Goal: Task Accomplishment & Management: Use online tool/utility

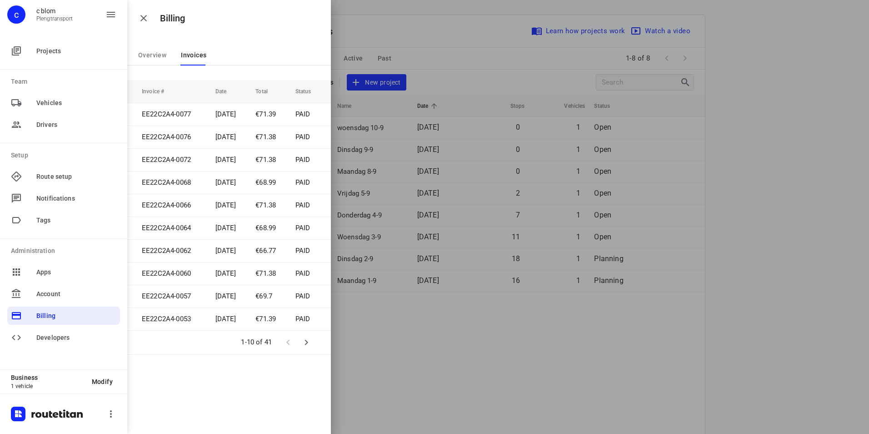
click at [501, 53] on div at bounding box center [434, 217] width 869 height 434
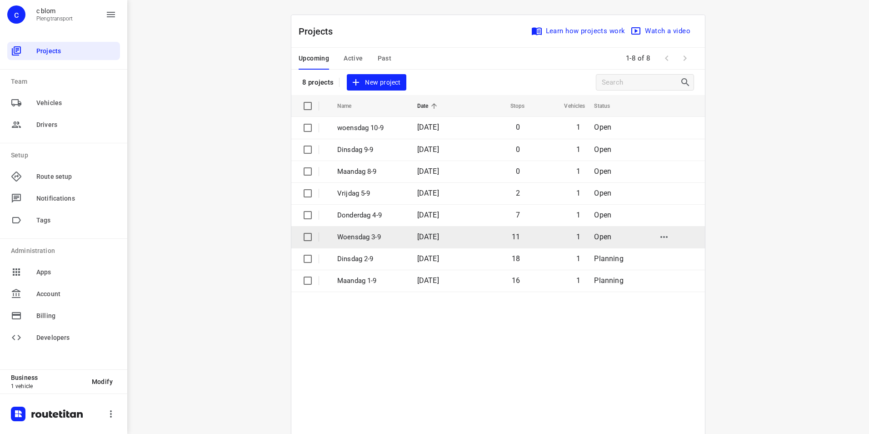
click at [392, 235] on p "[DATE]" at bounding box center [370, 237] width 66 height 10
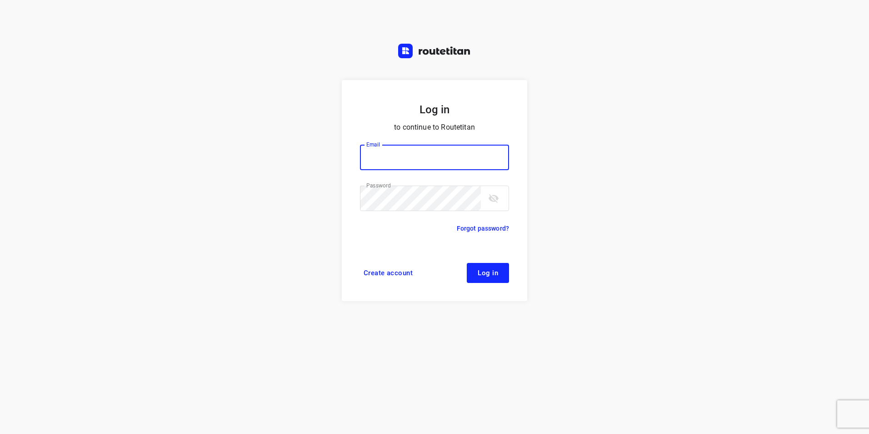
type input "plengtransport@hotmail.com"
click at [478, 270] on span "Log in" at bounding box center [488, 272] width 20 height 7
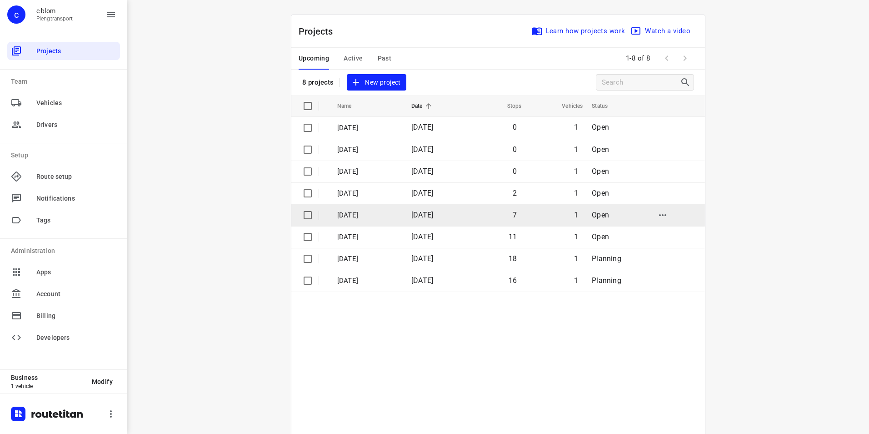
click at [397, 217] on p "[DATE]" at bounding box center [367, 215] width 60 height 10
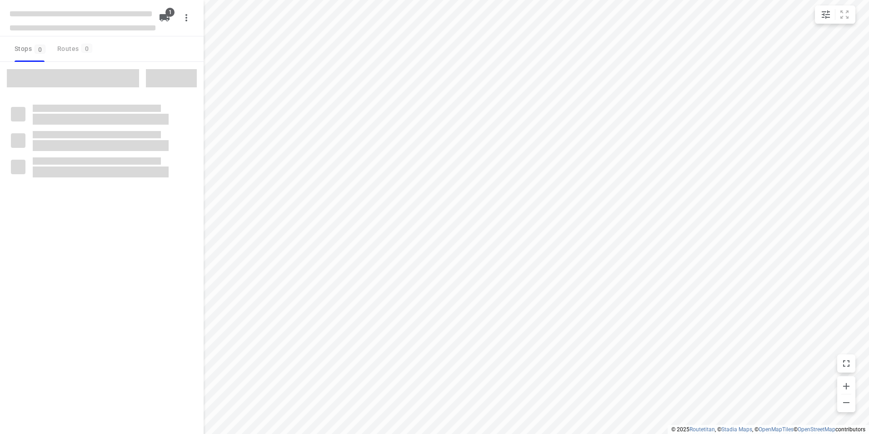
type input "distance"
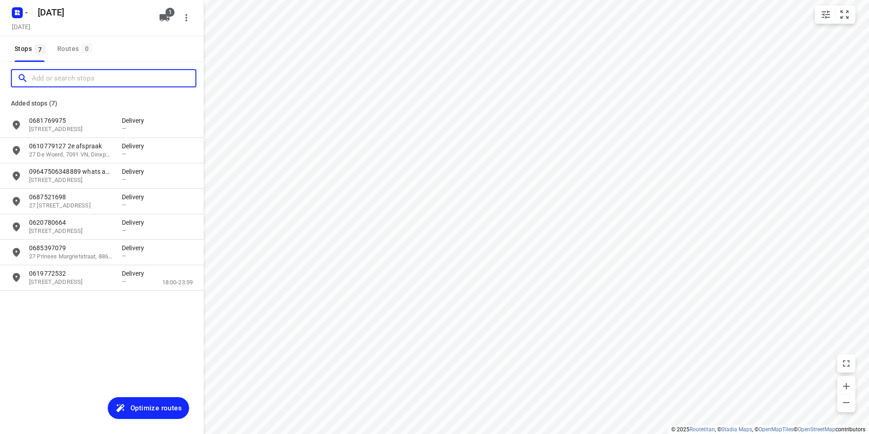
click at [80, 81] on input "Add or search stops" at bounding box center [114, 78] width 164 height 14
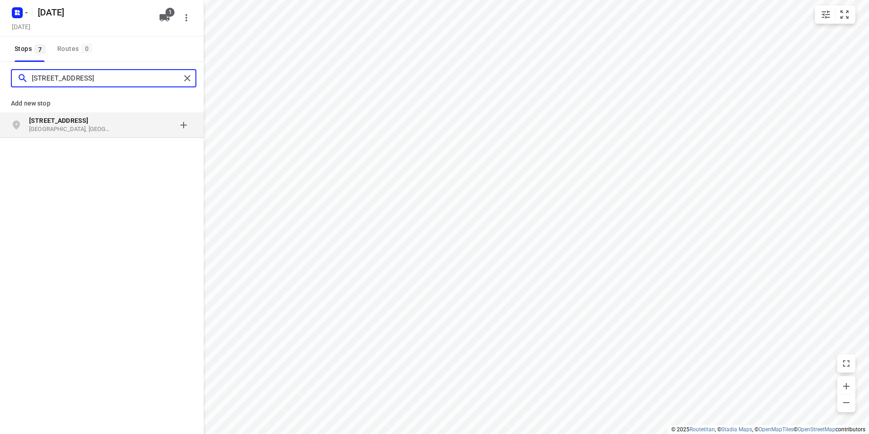
type input "[STREET_ADDRESS]"
click at [87, 130] on p "[GEOGRAPHIC_DATA], [GEOGRAPHIC_DATA]" at bounding box center [71, 129] width 84 height 9
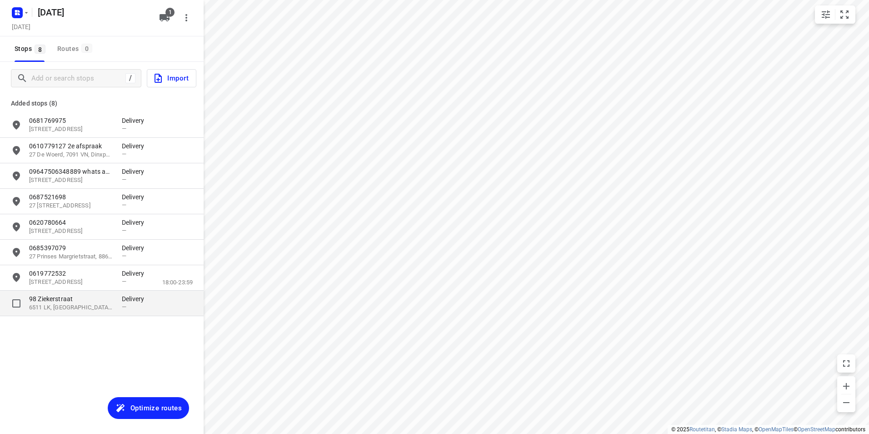
click at [148, 315] on div "98 [STREET_ADDRESS] Delivery —" at bounding box center [102, 302] width 204 height 25
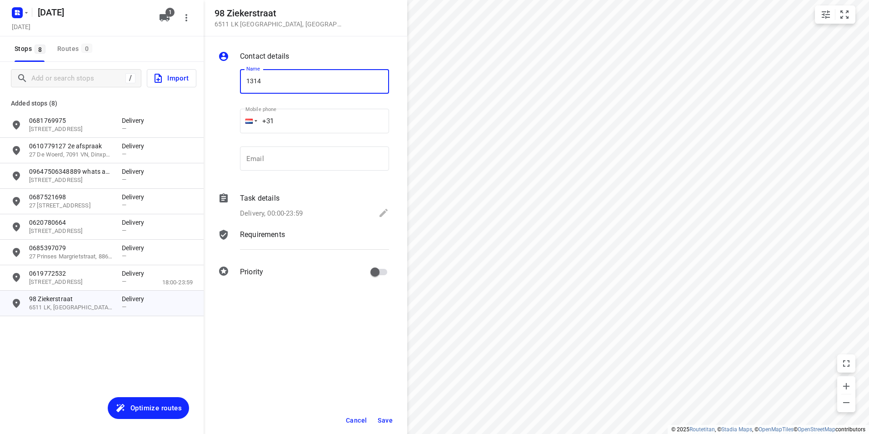
type input "1314"
click at [390, 417] on span "Save" at bounding box center [385, 419] width 15 height 7
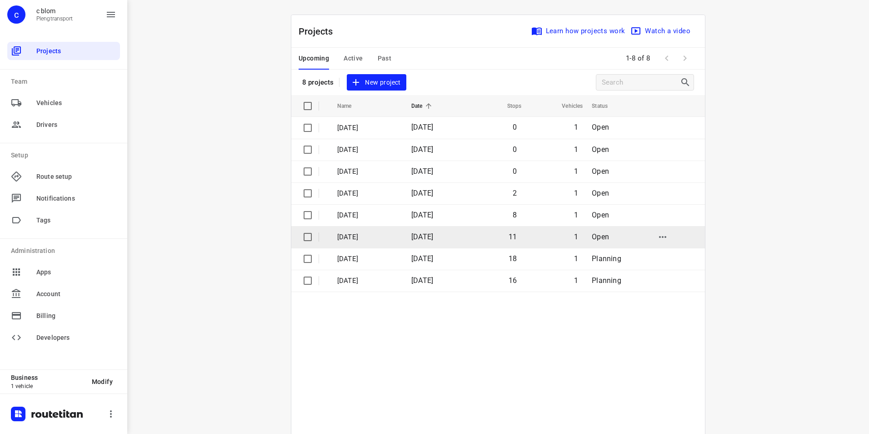
click at [412, 235] on td "[DATE]" at bounding box center [434, 237] width 60 height 22
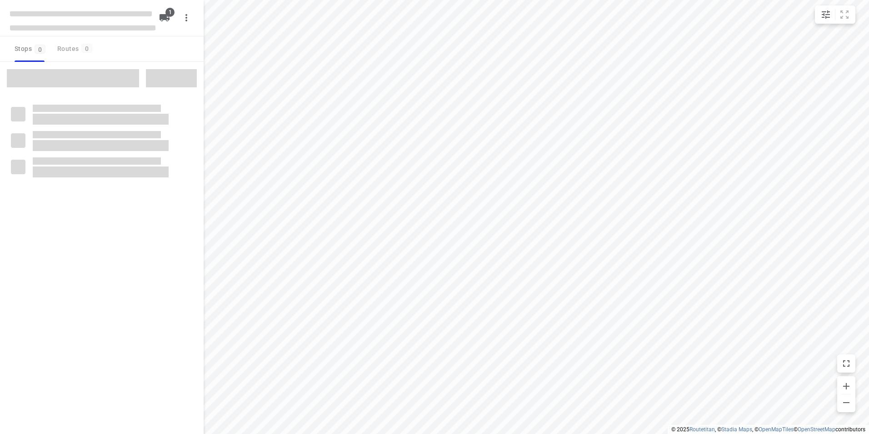
type input "distance"
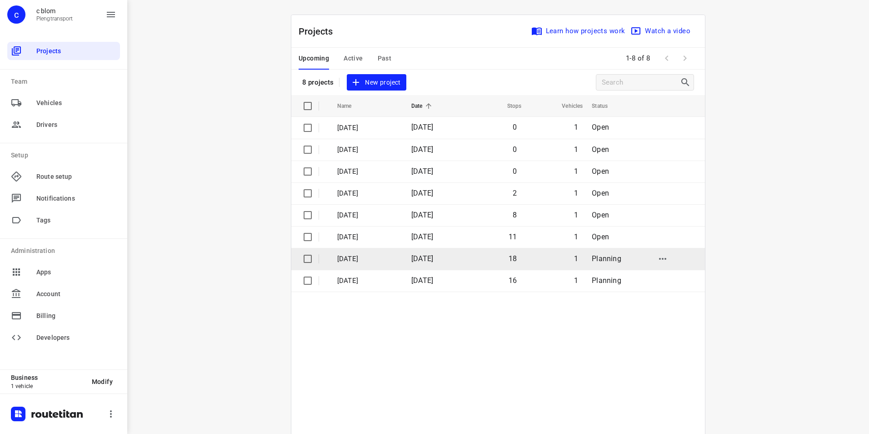
click at [407, 255] on td "[DATE]" at bounding box center [434, 259] width 60 height 22
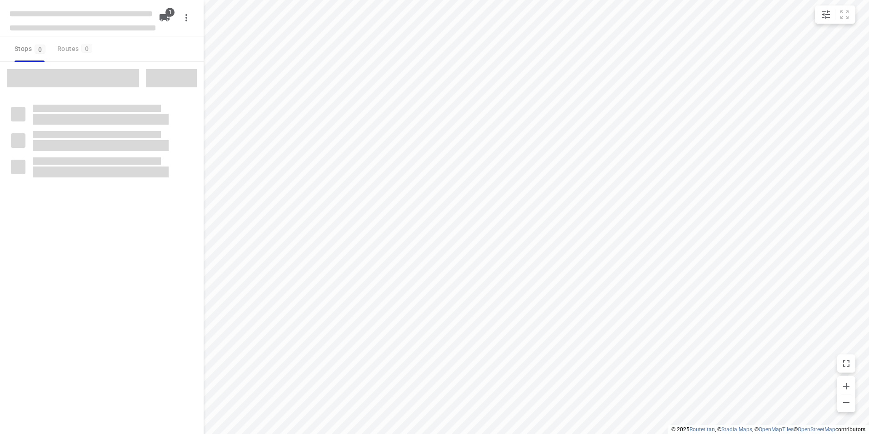
type input "distance"
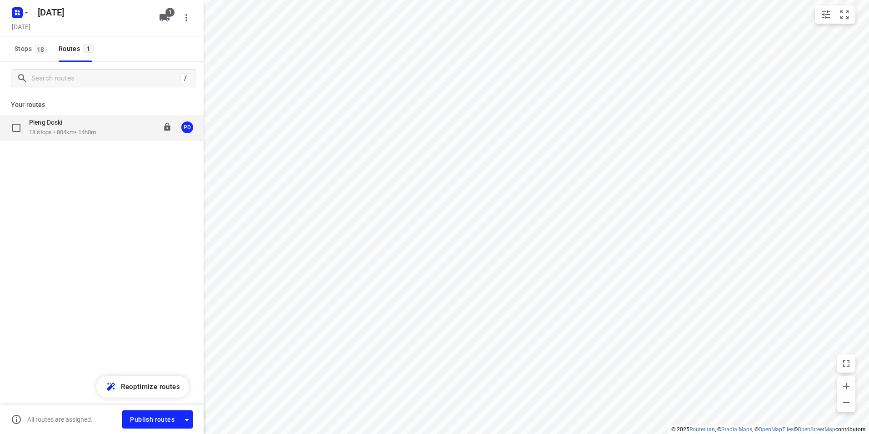
click at [94, 127] on div "Pleng Doski" at bounding box center [62, 123] width 67 height 10
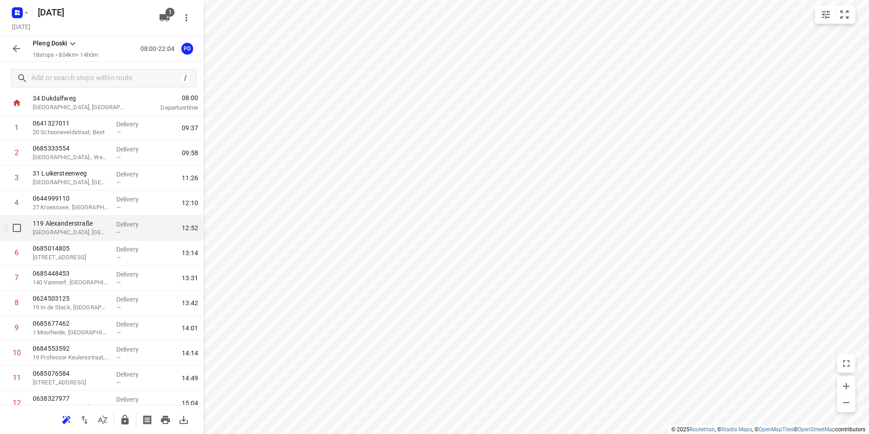
scroll to position [45, 0]
